Goal: Navigation & Orientation: Find specific page/section

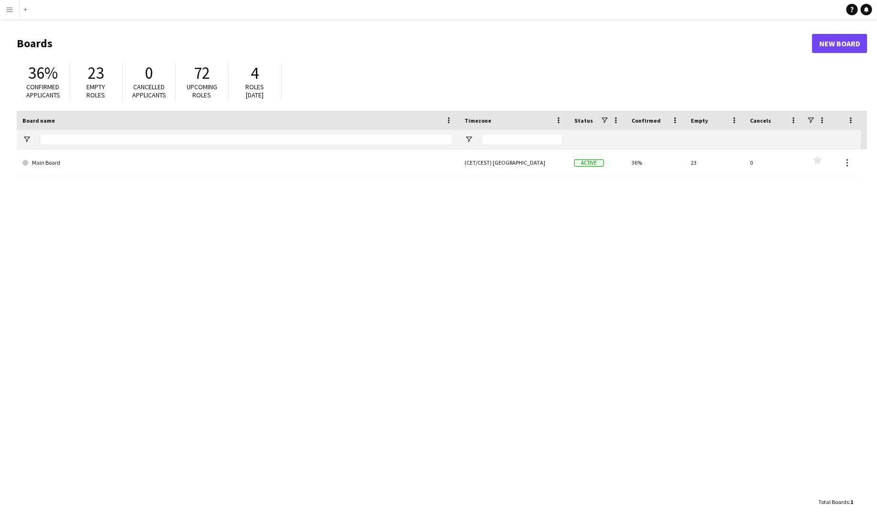
click at [11, 11] on app-icon "Menu" at bounding box center [10, 10] width 8 height 8
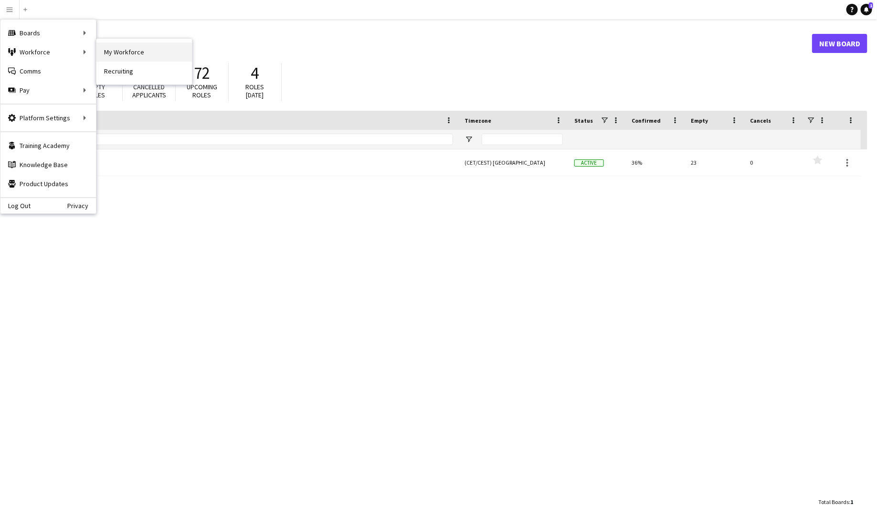
click at [134, 51] on link "My Workforce" at bounding box center [143, 51] width 95 height 19
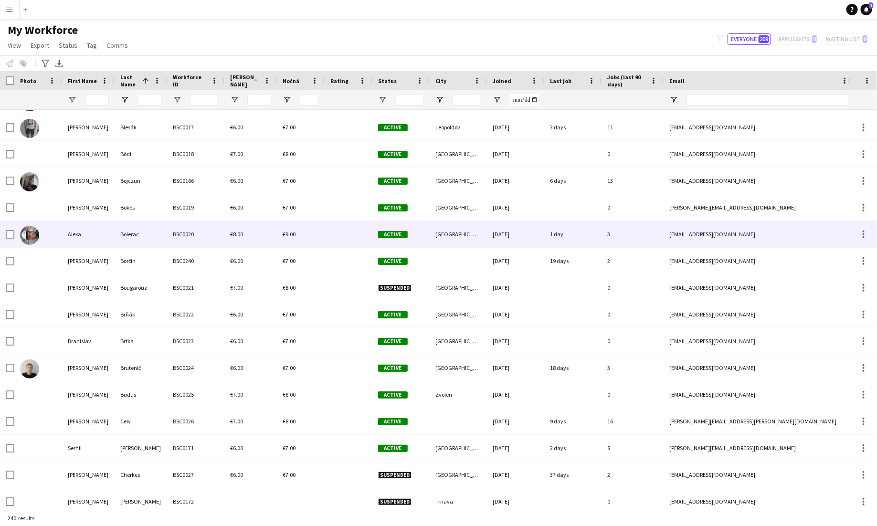
scroll to position [514, 0]
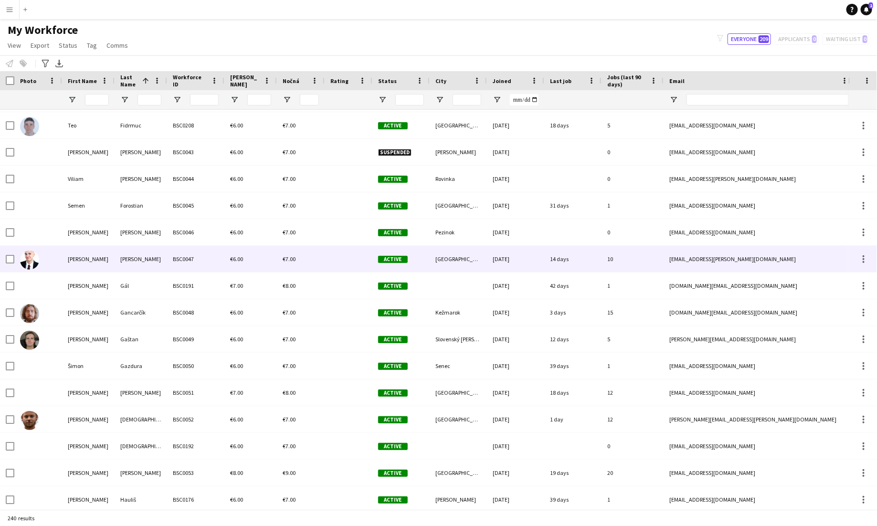
click at [45, 260] on div at bounding box center [38, 259] width 48 height 26
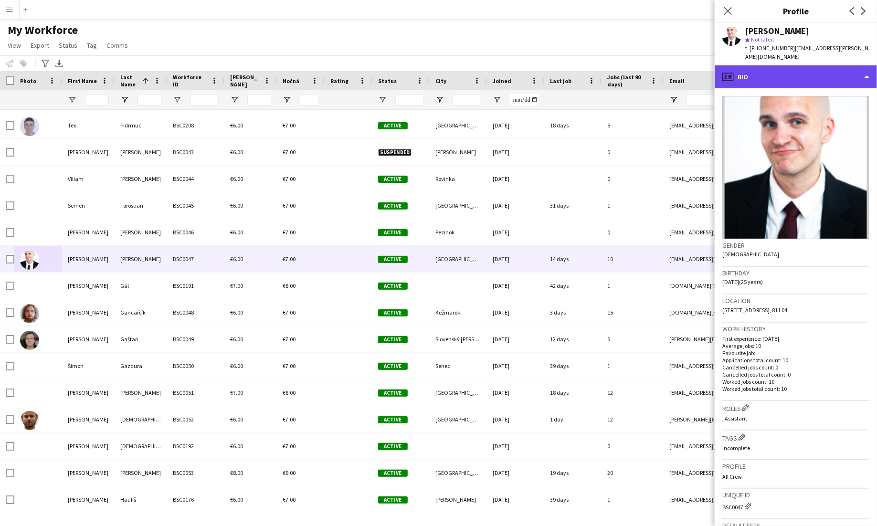
click at [548, 65] on div "profile Bio" at bounding box center [796, 76] width 162 height 23
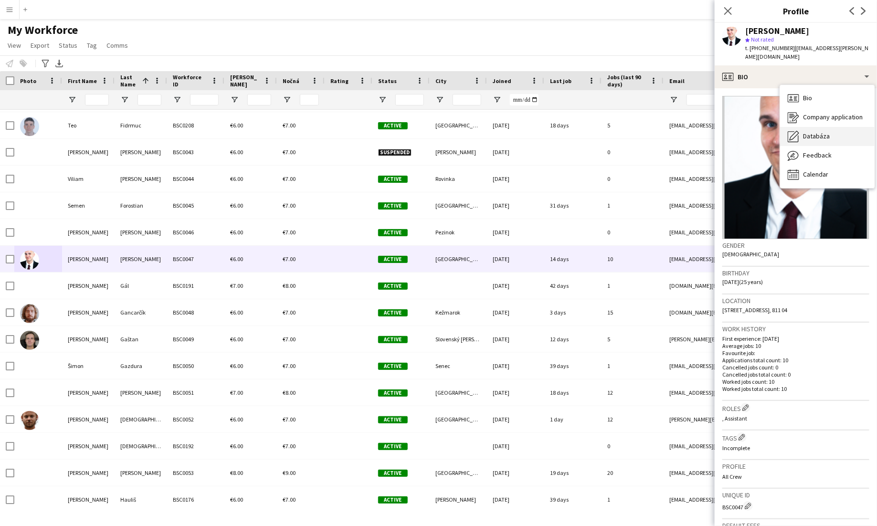
click at [548, 132] on span "Databáza" at bounding box center [816, 136] width 27 height 9
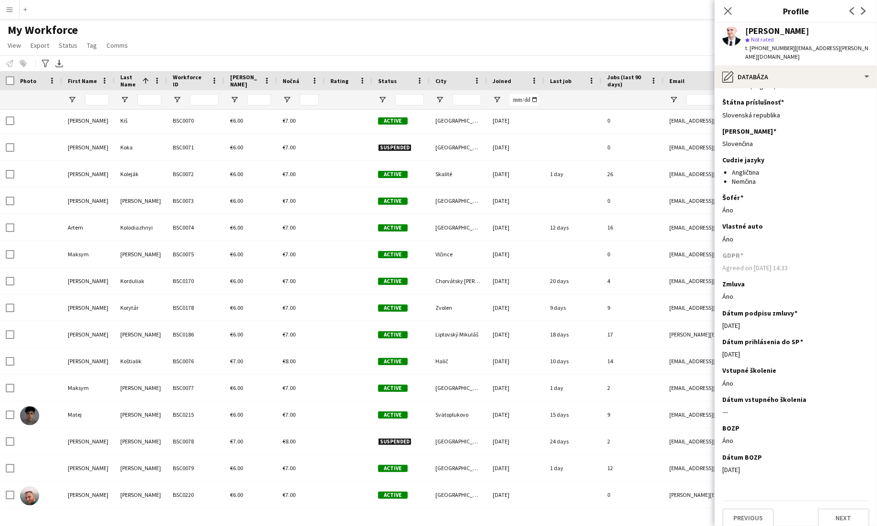
click at [3, 13] on button "Menu" at bounding box center [9, 9] width 19 height 19
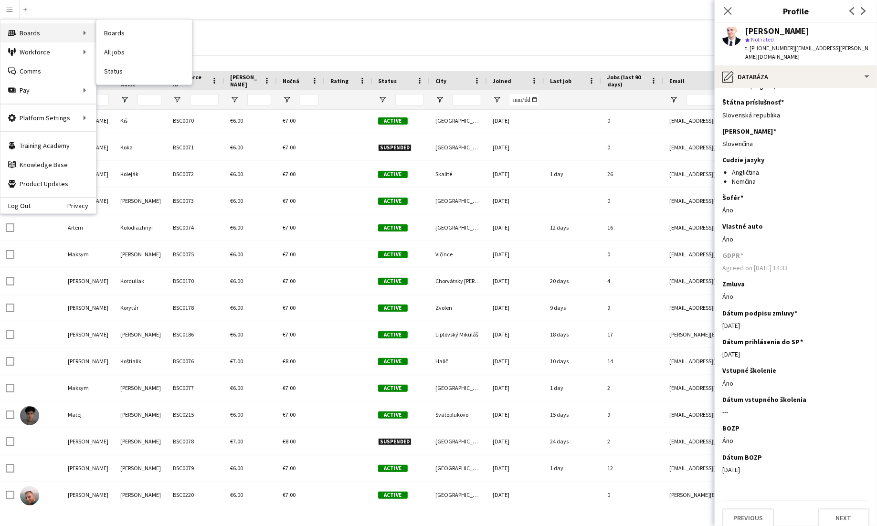
click at [32, 34] on div "Boards Boards" at bounding box center [47, 32] width 95 height 19
click at [131, 34] on link "Boards" at bounding box center [143, 32] width 95 height 19
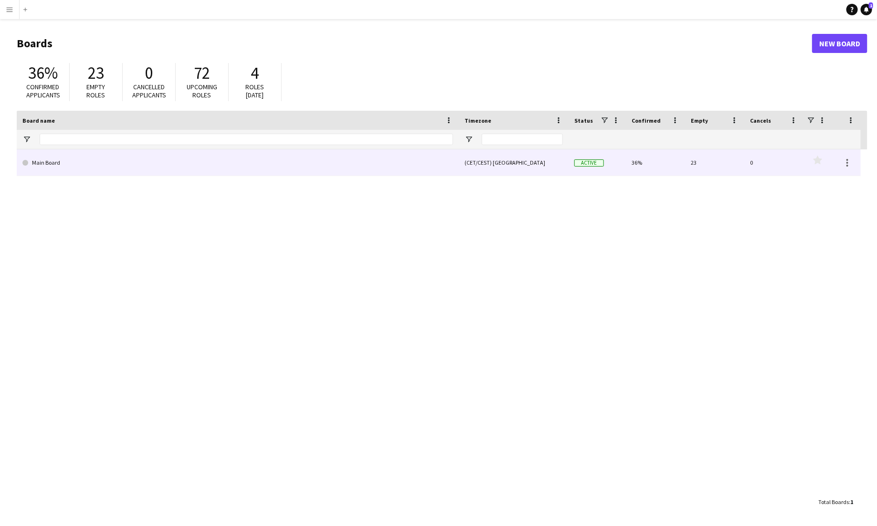
click at [46, 168] on link "Main Board" at bounding box center [237, 162] width 431 height 27
